Goal: Find specific page/section: Find specific page/section

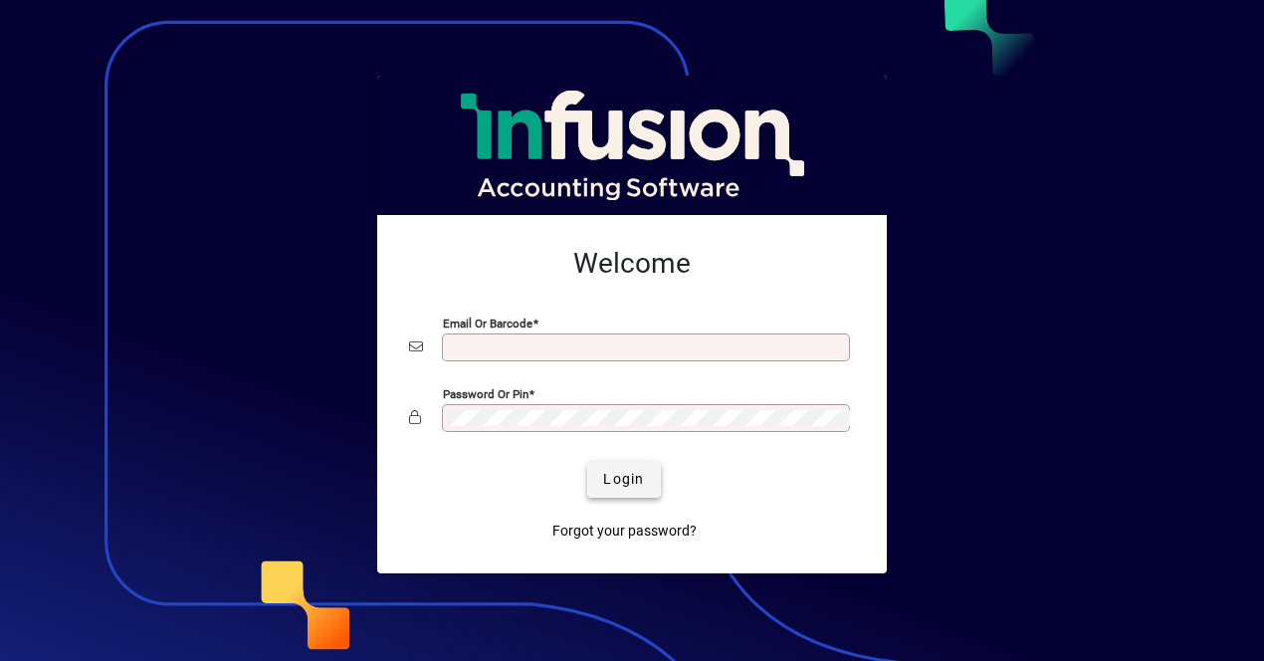
type input "**********"
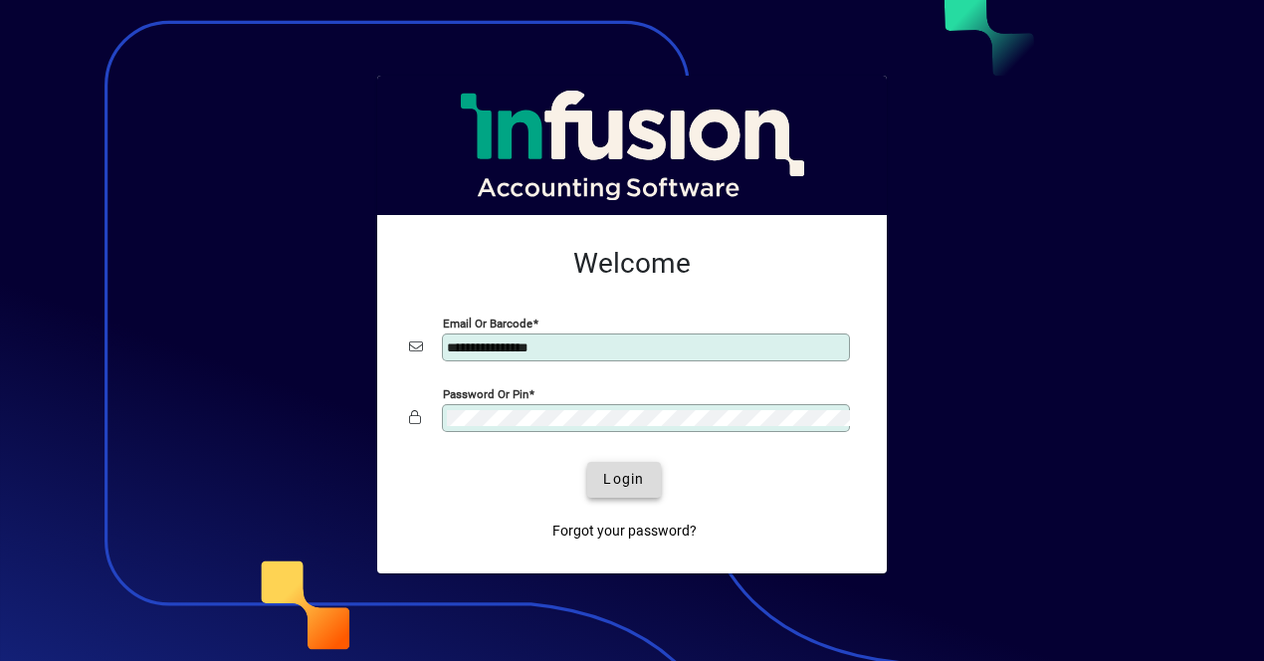
click at [623, 477] on span "Login" at bounding box center [623, 479] width 41 height 21
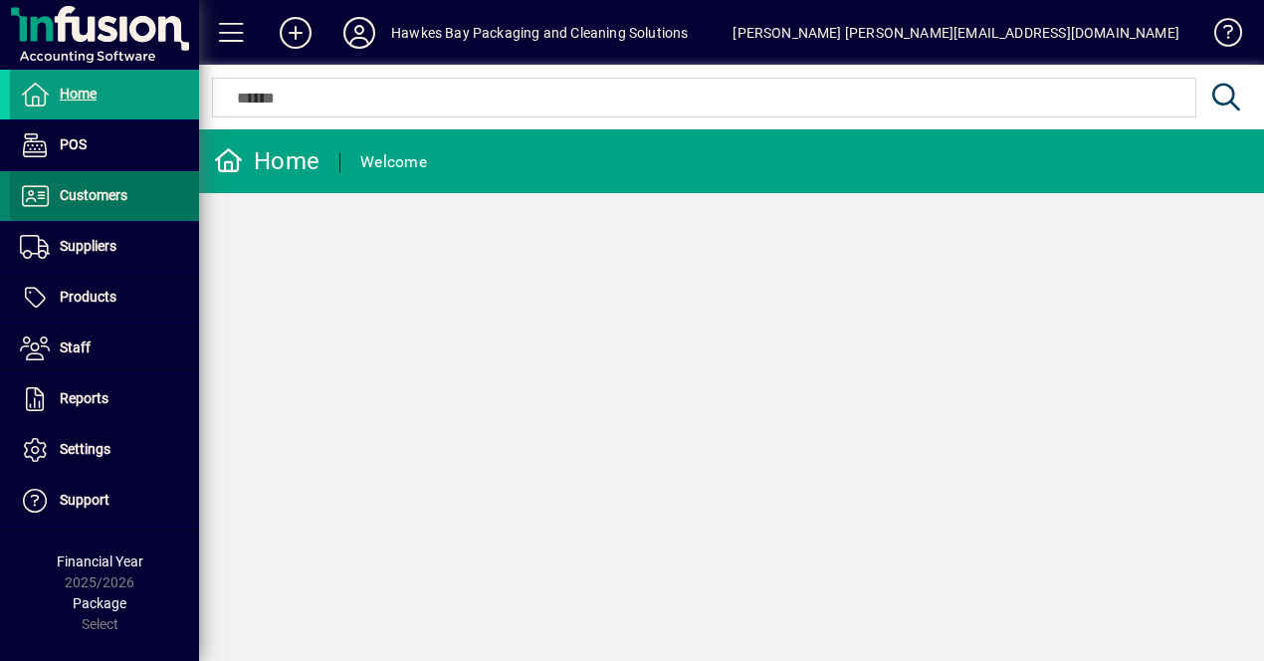
click at [106, 200] on span "Customers" at bounding box center [94, 195] width 68 height 16
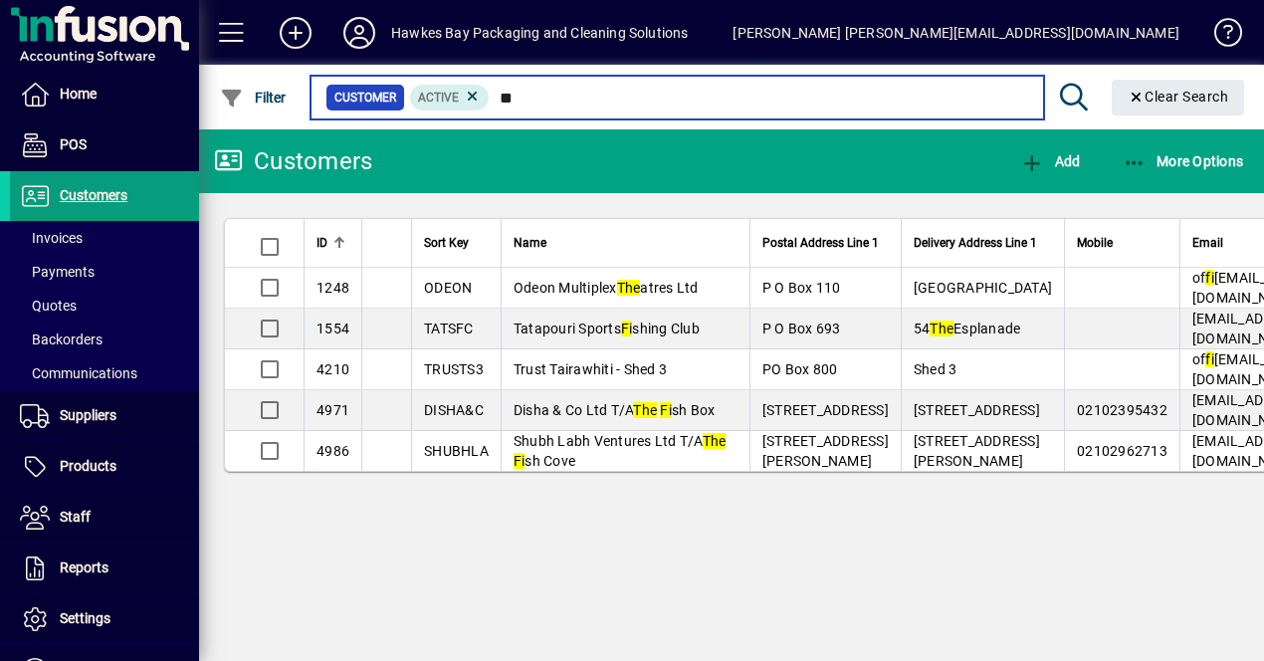
type input "*"
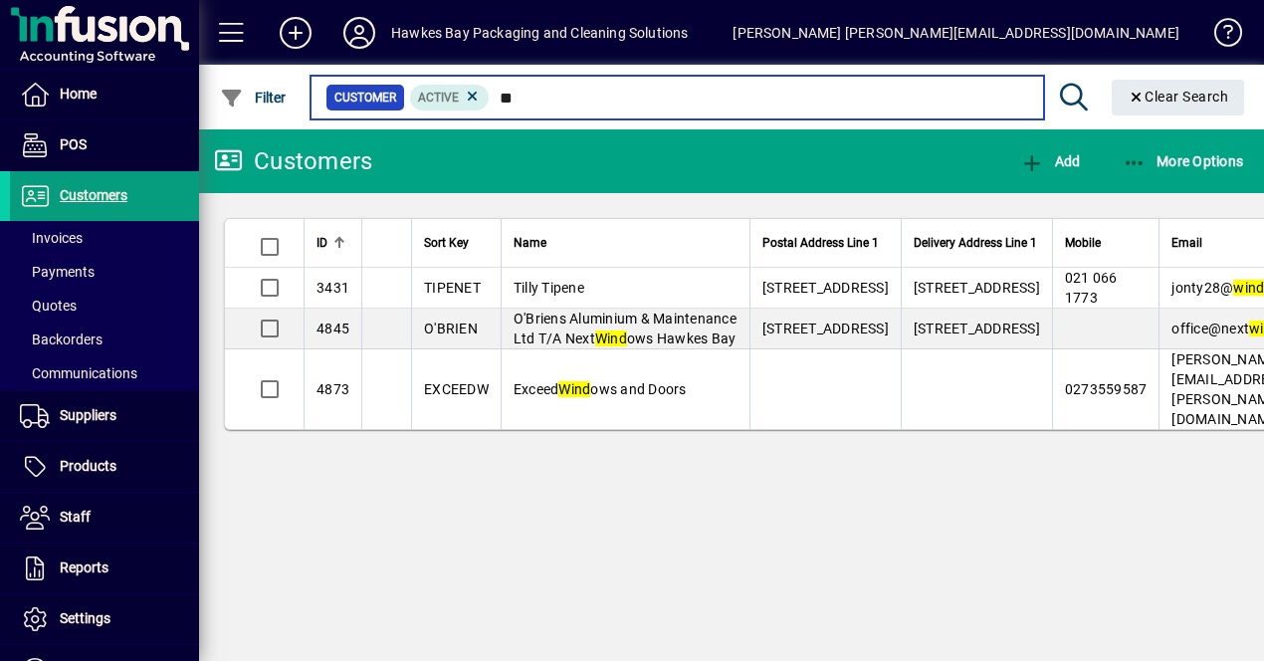
type input "*"
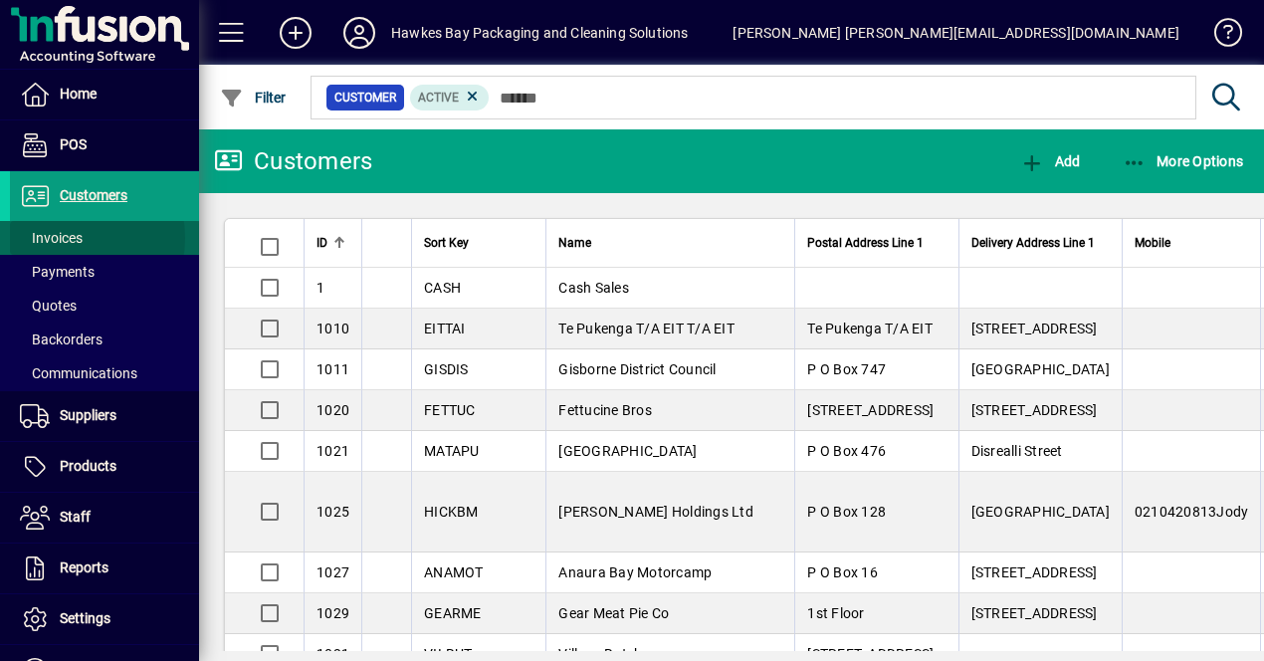
click at [66, 237] on span "Invoices" at bounding box center [51, 238] width 63 height 16
